Goal: Task Accomplishment & Management: Use online tool/utility

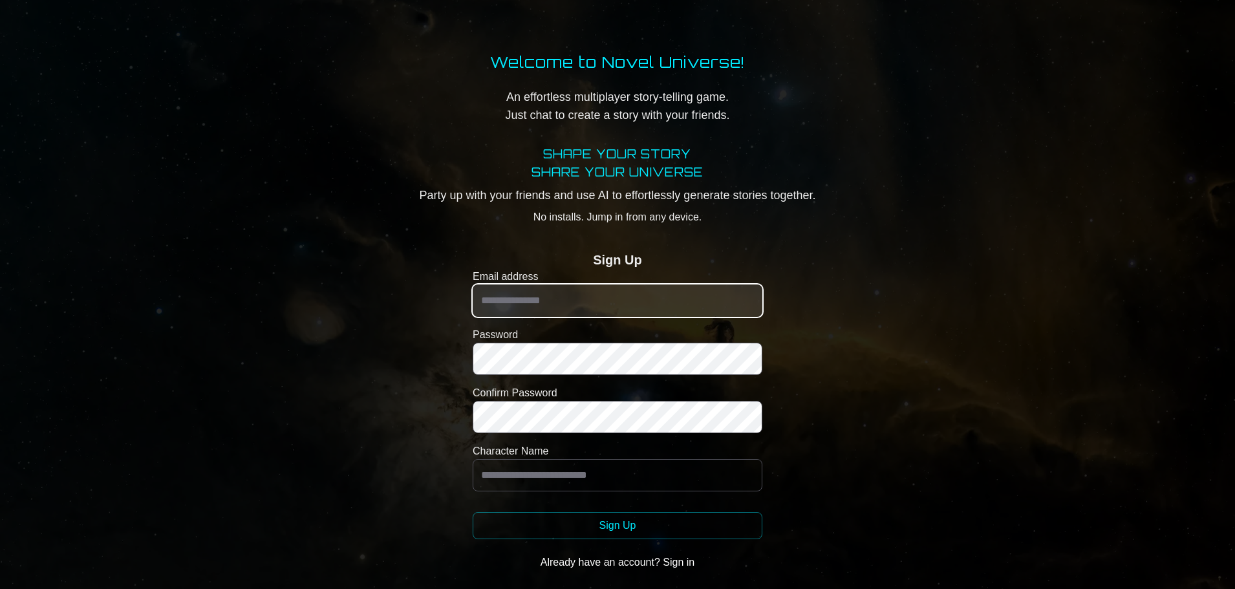
click at [616, 306] on input "Email address" at bounding box center [618, 301] width 290 height 32
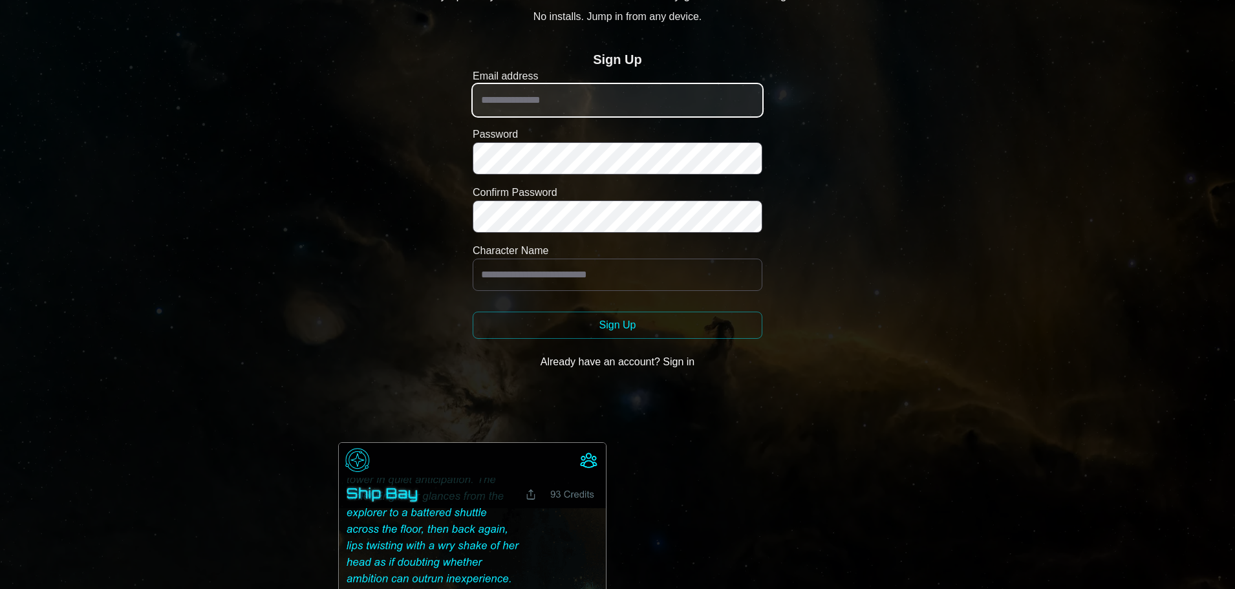
scroll to position [259, 0]
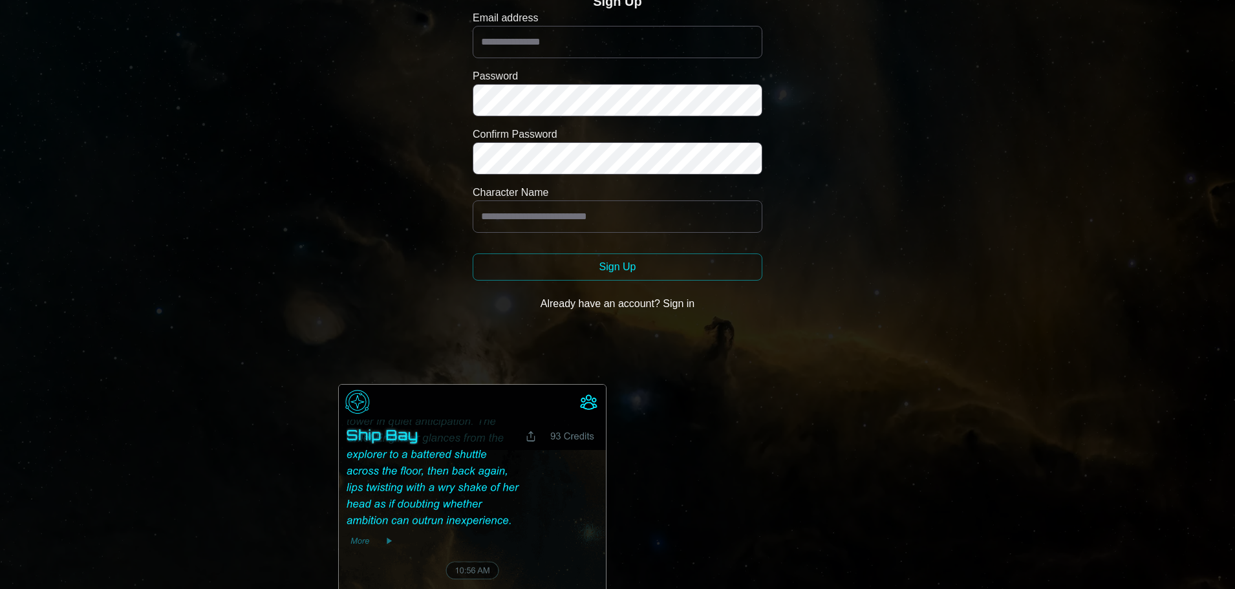
click at [620, 261] on button "Sign Up" at bounding box center [618, 267] width 290 height 27
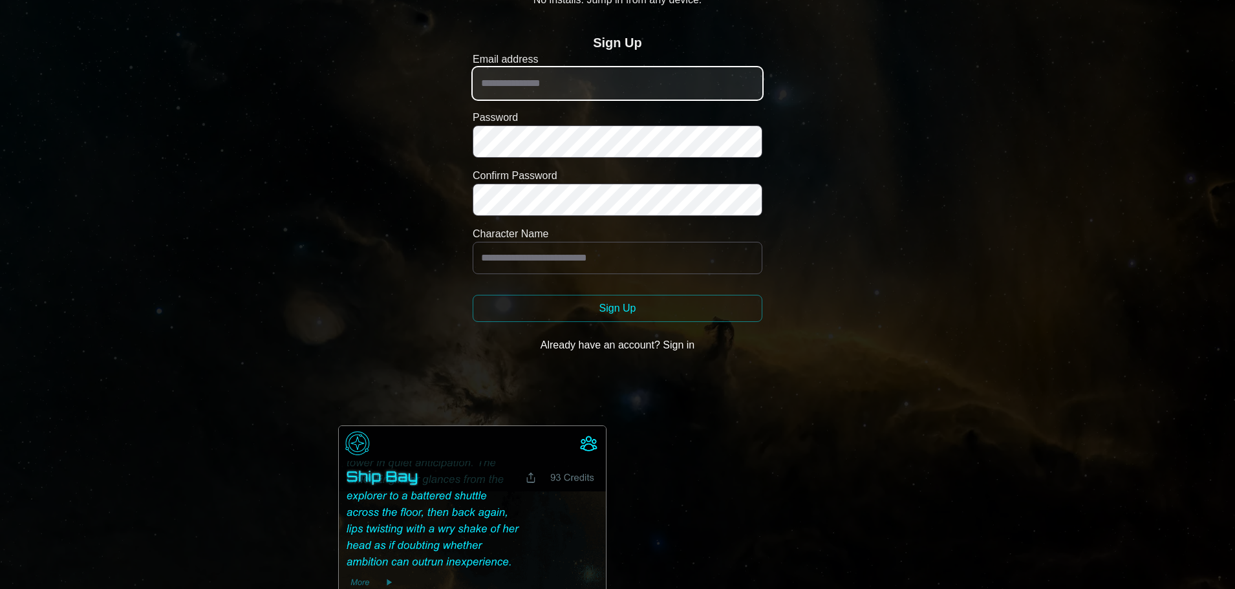
scroll to position [194, 0]
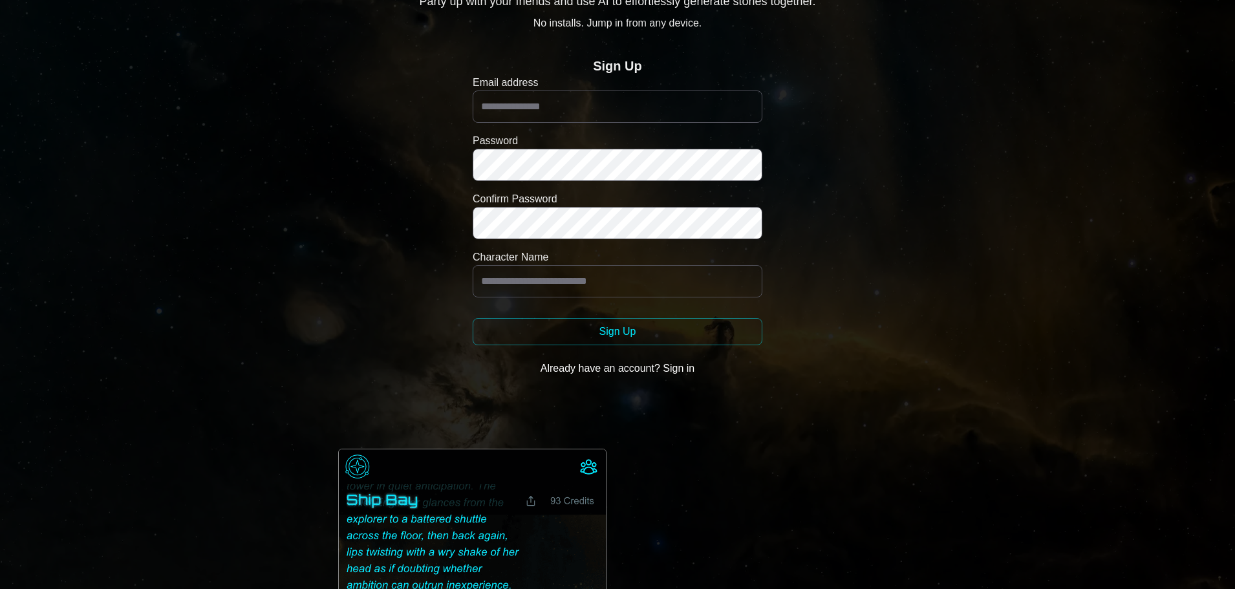
click at [656, 356] on button "Already have an account? Sign in" at bounding box center [618, 369] width 290 height 26
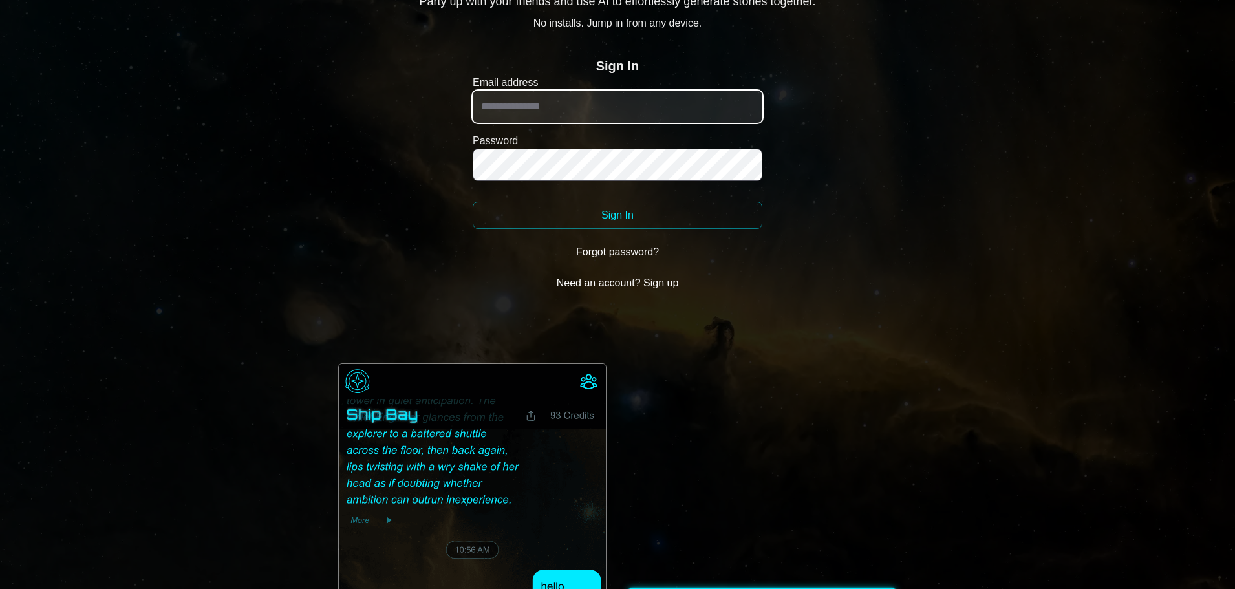
click at [530, 101] on input "Email address" at bounding box center [618, 107] width 290 height 32
type input "**********"
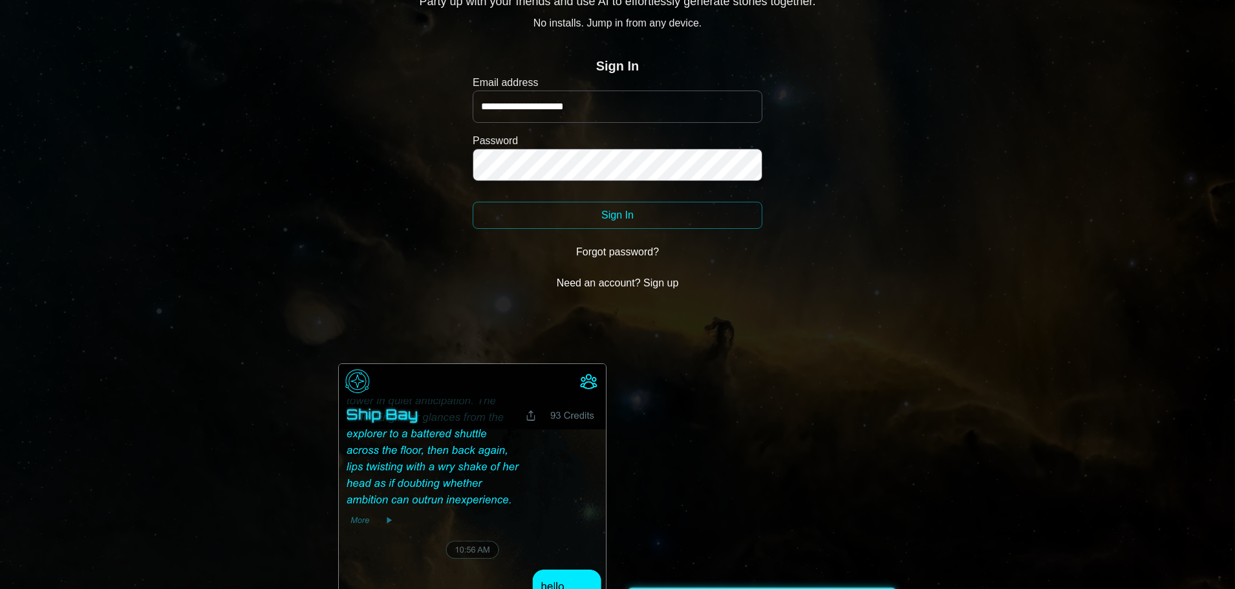
click at [570, 204] on button "Sign In" at bounding box center [618, 215] width 290 height 27
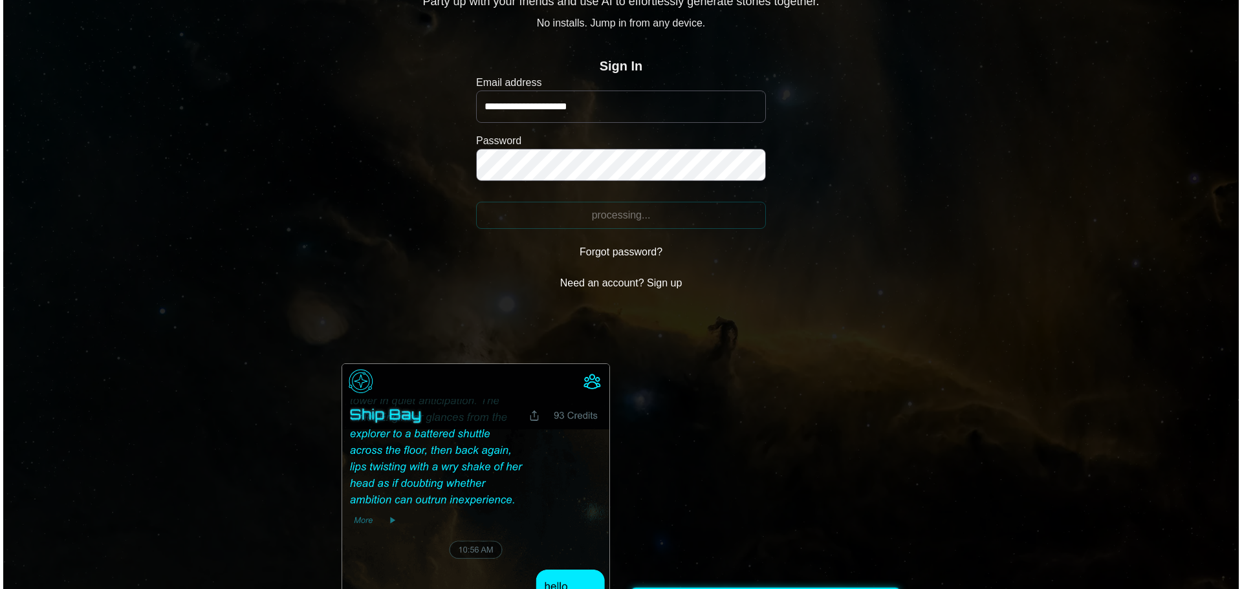
scroll to position [0, 0]
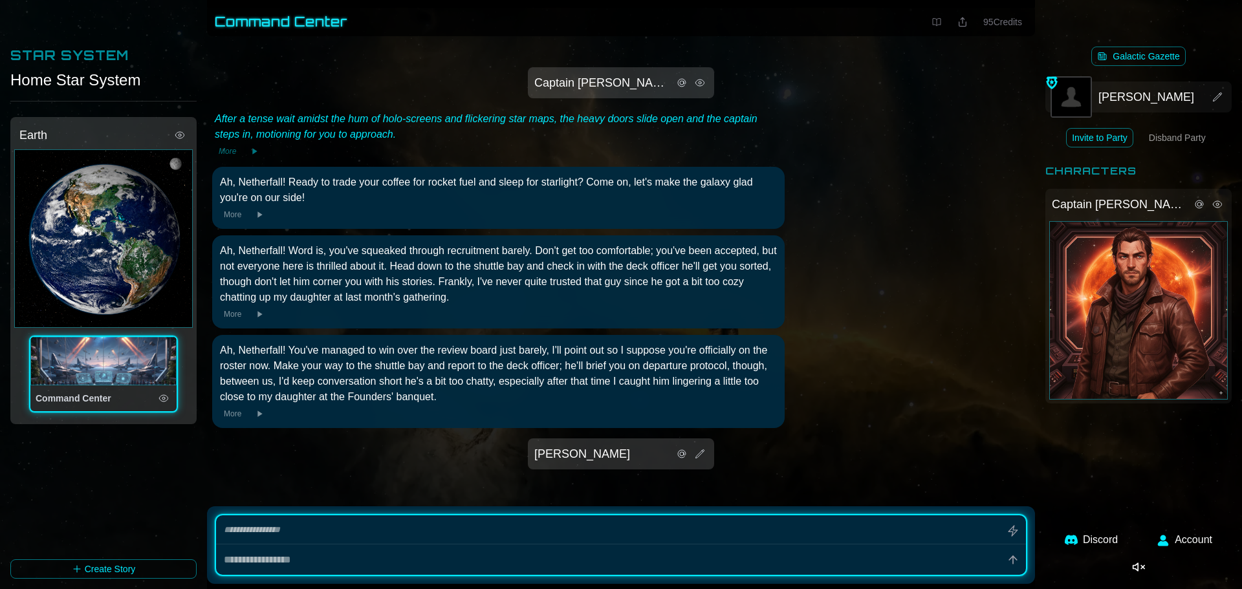
type textarea "*"
click at [1152, 58] on link "Galactic Gazette" at bounding box center [1138, 56] width 94 height 19
type textarea "*"
